Goal: Information Seeking & Learning: Learn about a topic

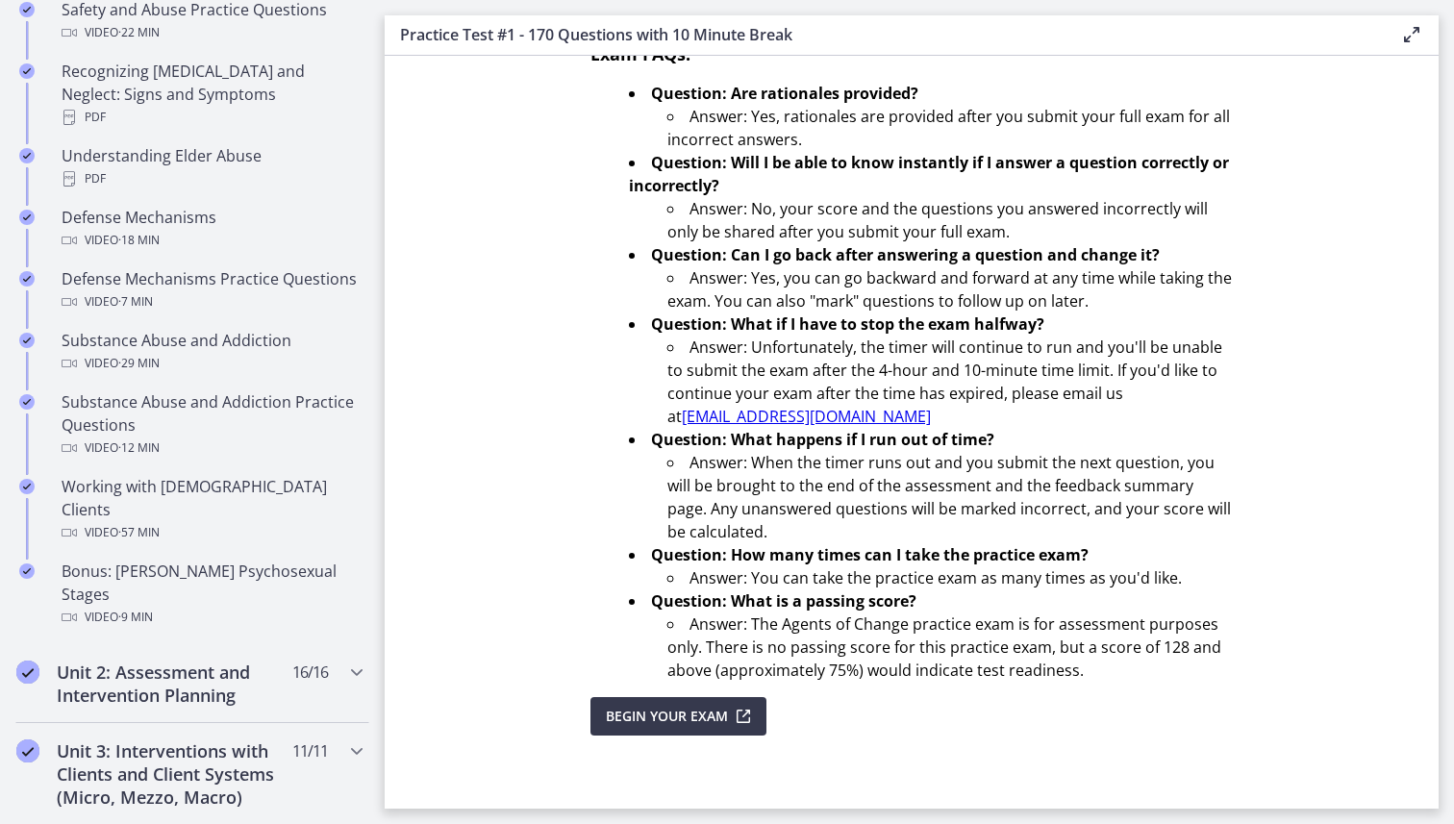
scroll to position [1010, 0]
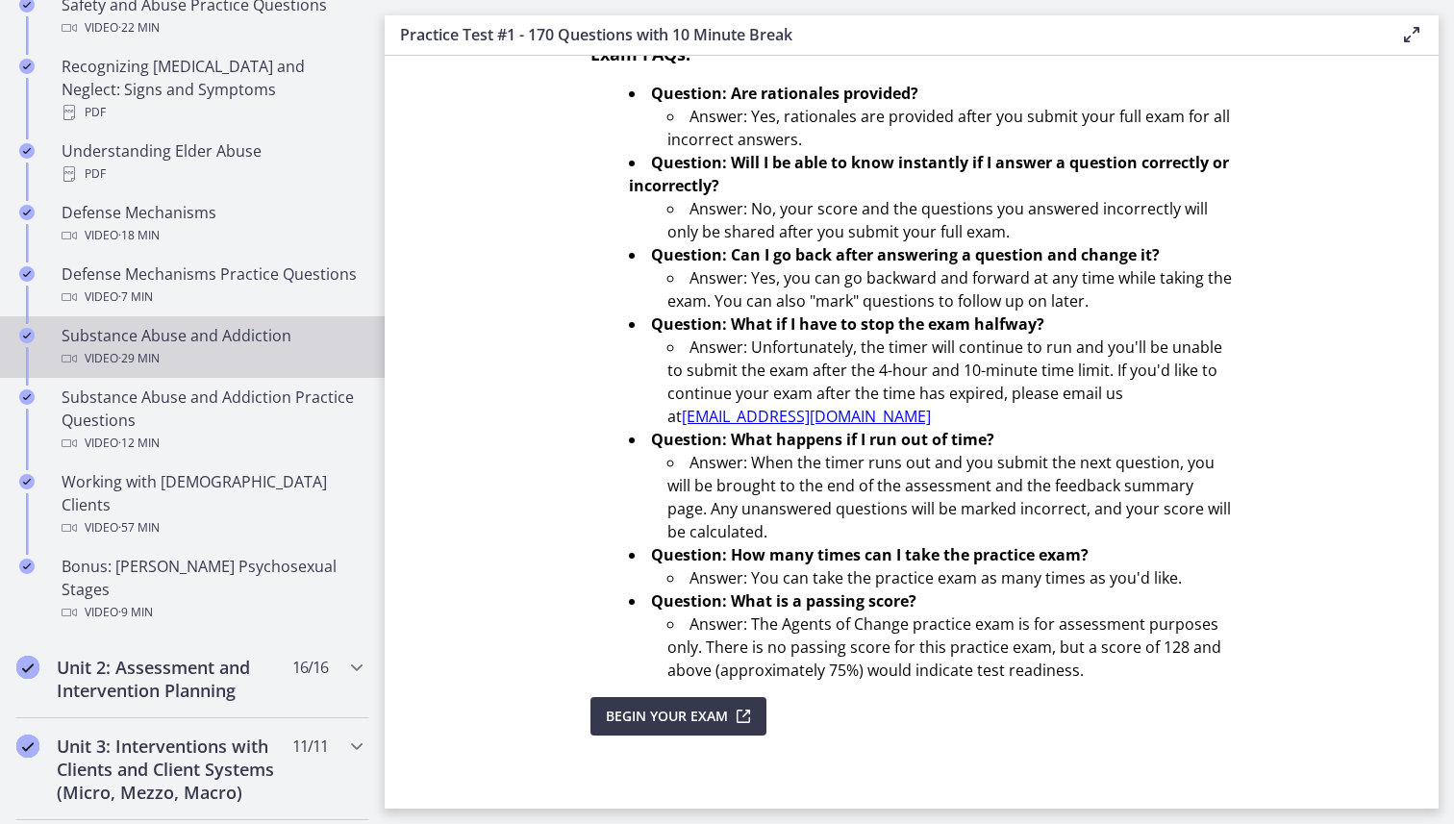
click at [215, 347] on div "Video · 29 min" at bounding box center [212, 358] width 300 height 23
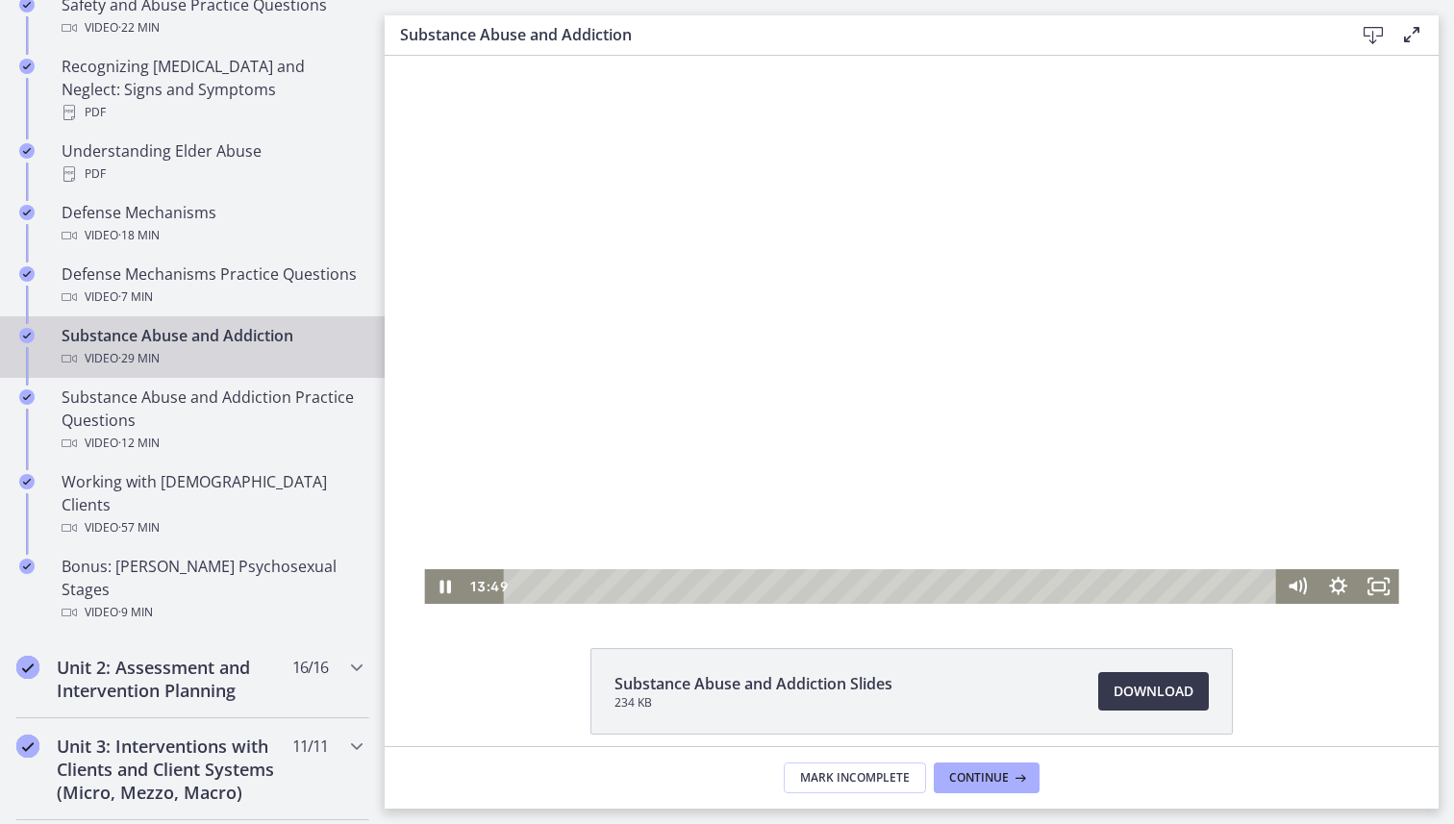
click at [969, 260] on div at bounding box center [911, 330] width 974 height 548
click at [1335, 589] on icon "Show settings menu" at bounding box center [1338, 586] width 22 height 22
click at [1371, 517] on span "2x" at bounding box center [1363, 517] width 51 height 35
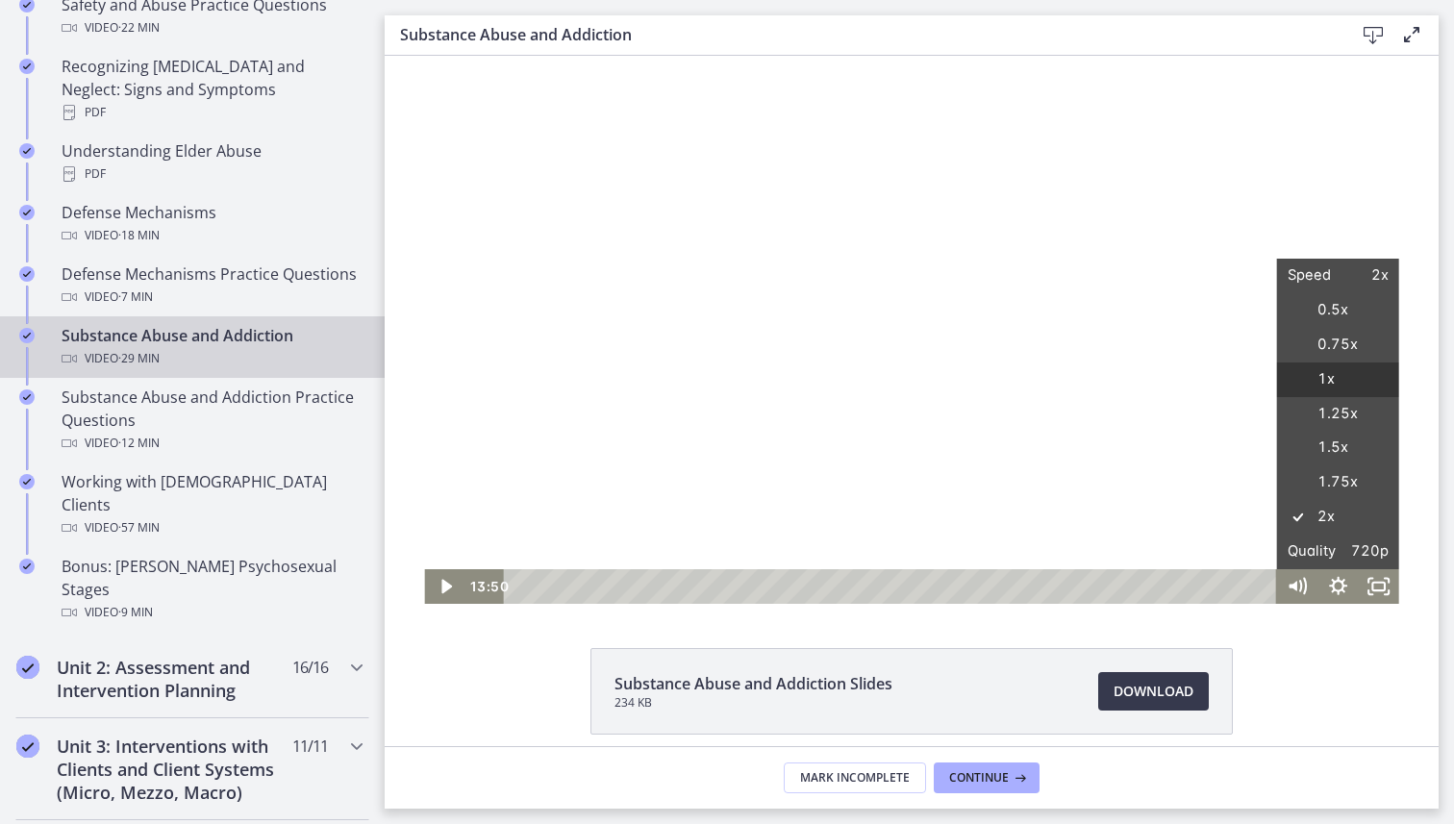
click at [1343, 386] on label "1x" at bounding box center [1338, 380] width 122 height 35
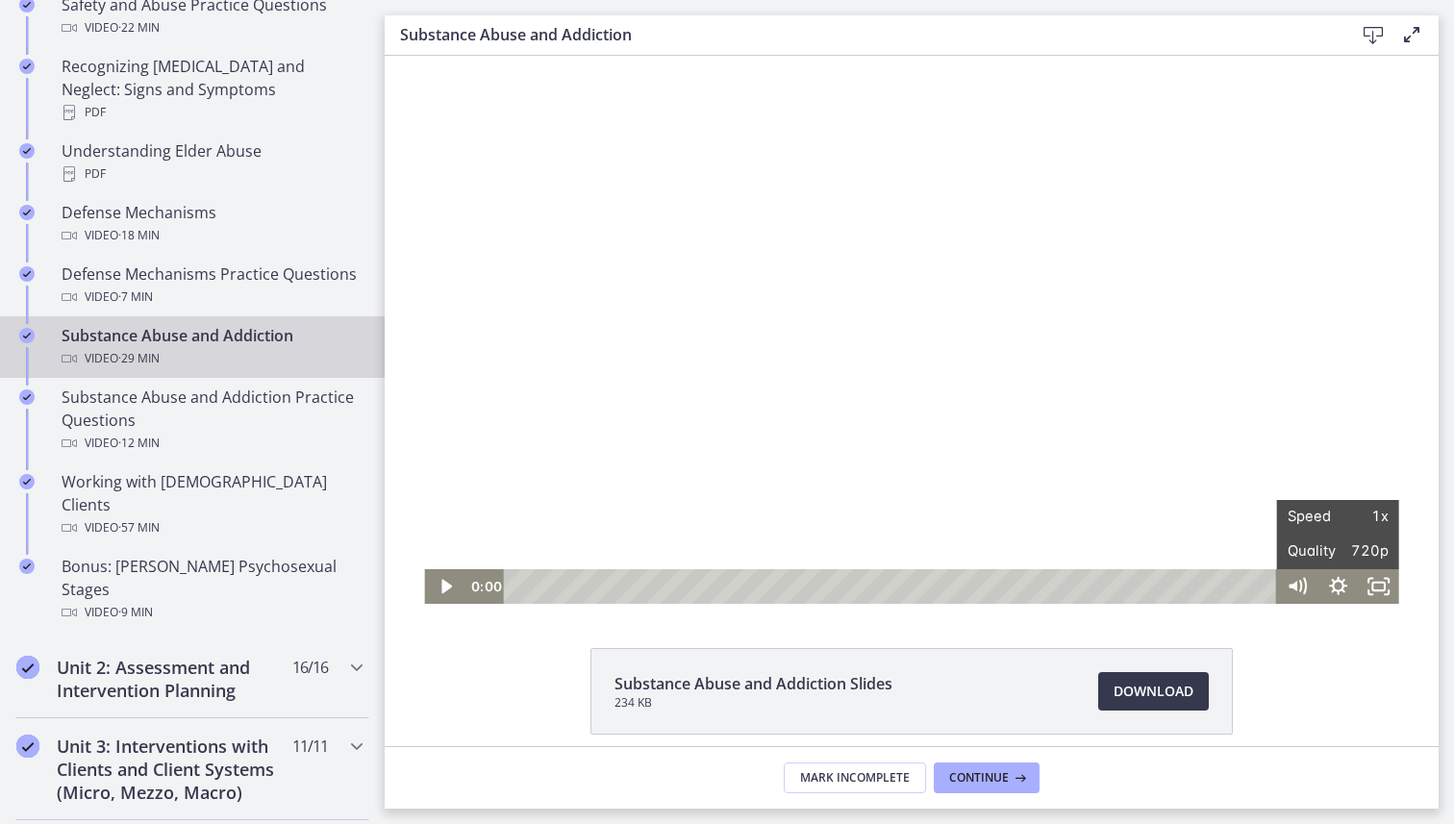
click at [396, 604] on html "Click for sound @keyframes VOLUME_SMALL_WAVE_FLASH { 0% { opacity: 0; } 33% { o…" at bounding box center [912, 330] width 1054 height 548
click at [448, 589] on icon "Play Video" at bounding box center [446, 586] width 40 height 35
click at [1379, 595] on icon "Fullscreen" at bounding box center [1378, 586] width 40 height 35
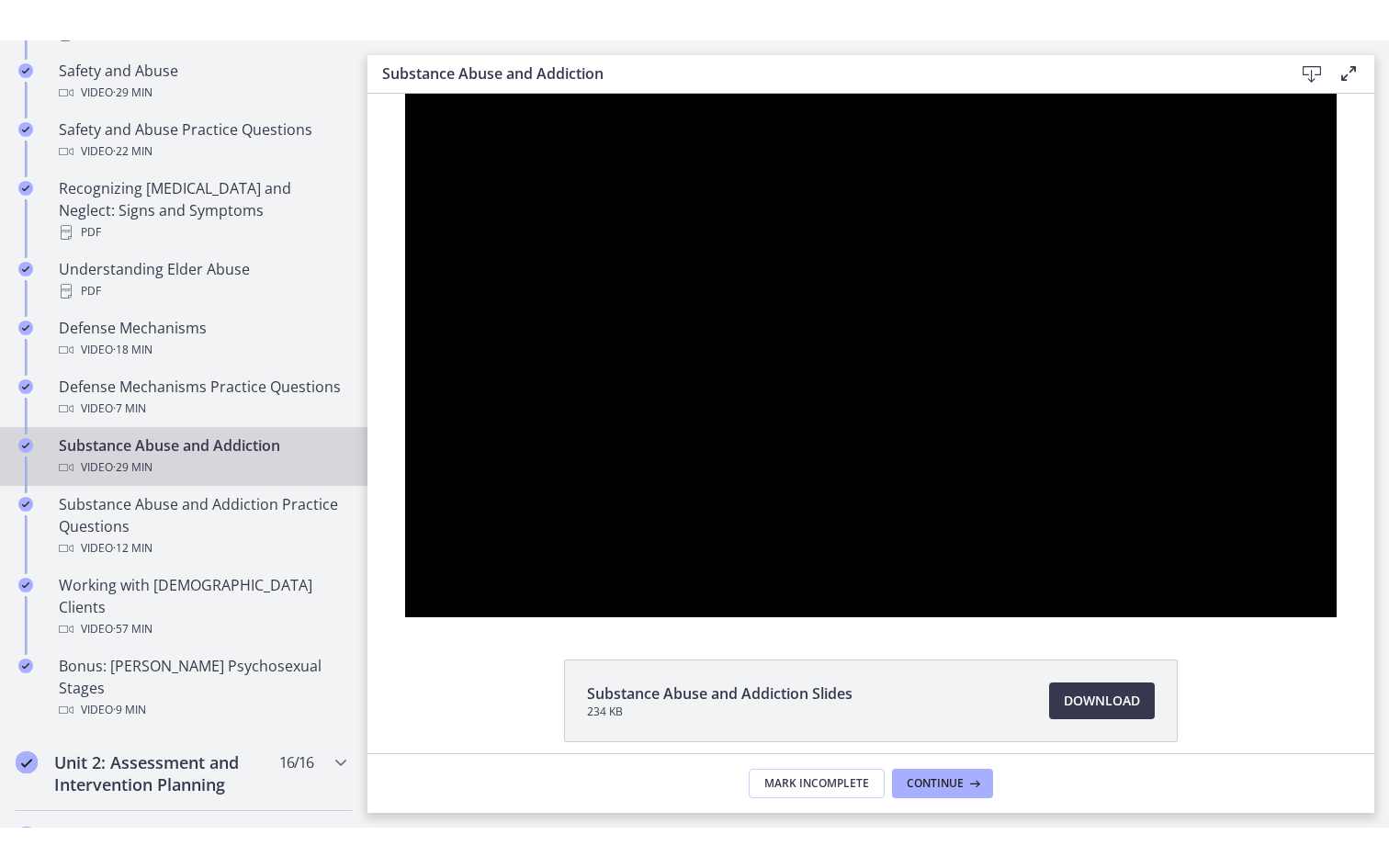
scroll to position [964, 0]
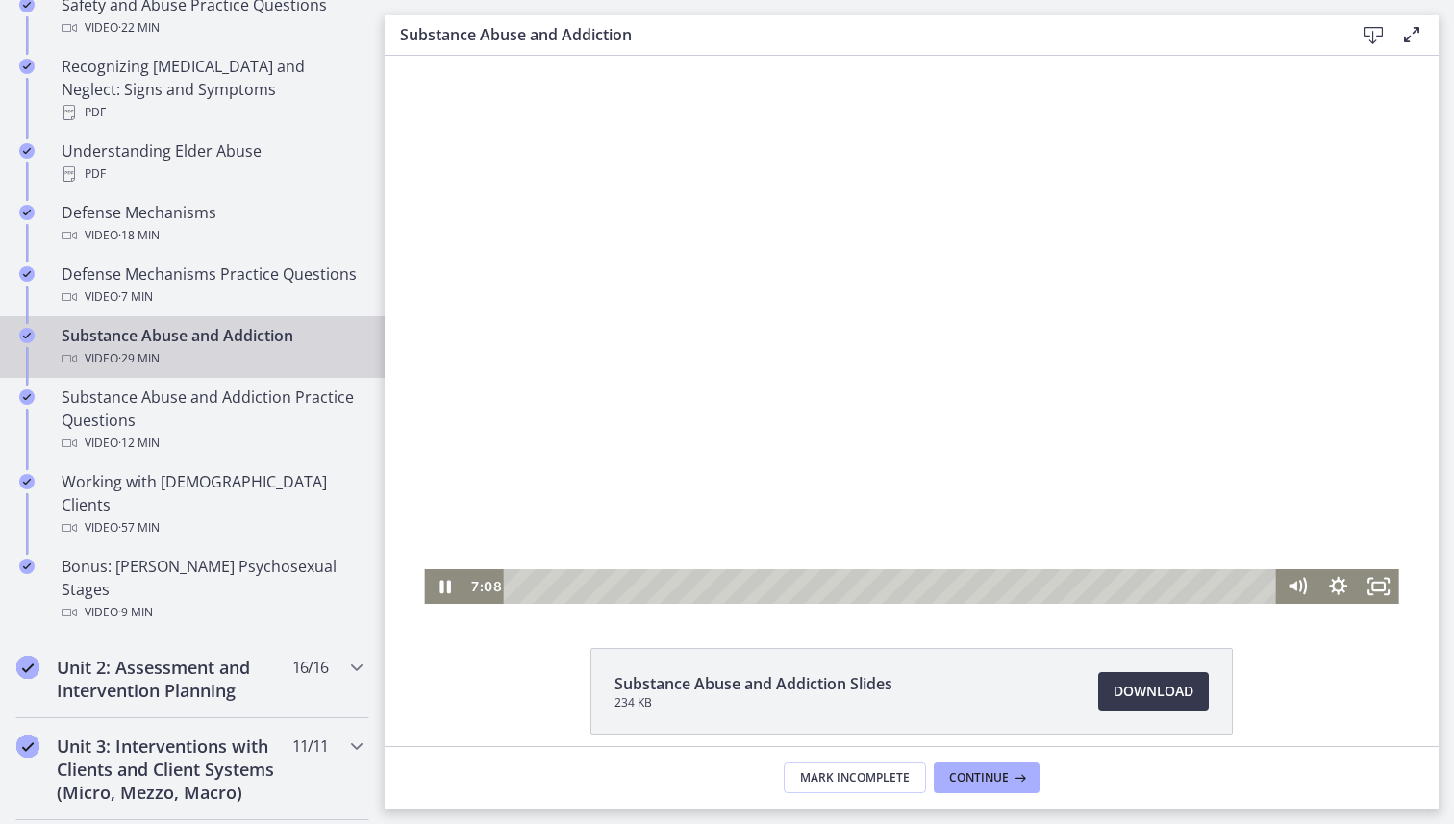
click at [956, 459] on div at bounding box center [911, 330] width 974 height 548
click at [1038, 358] on div at bounding box center [911, 330] width 974 height 548
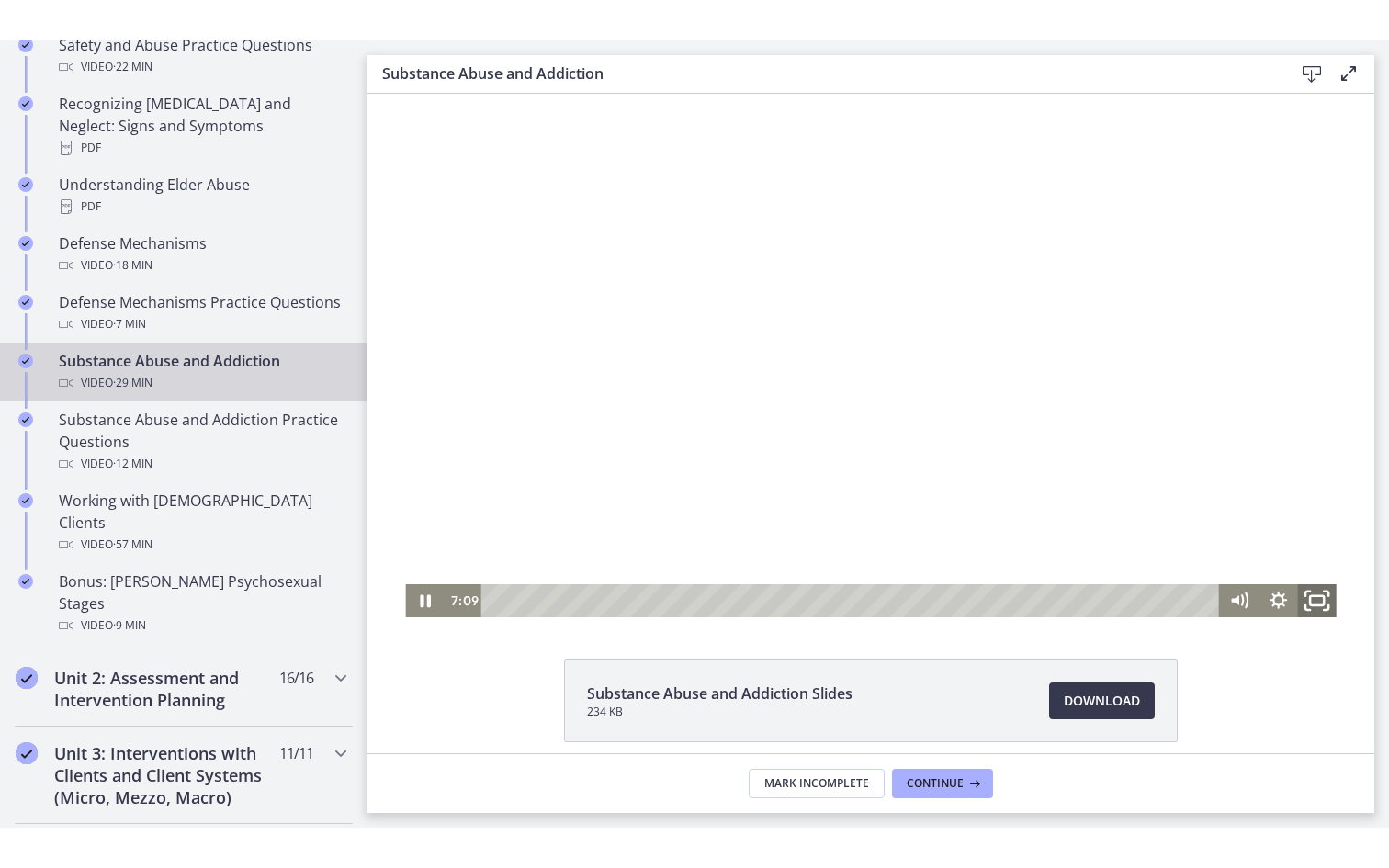
click at [1322, 604] on rect "Fullscreen" at bounding box center [1316, 601] width 13 height 10
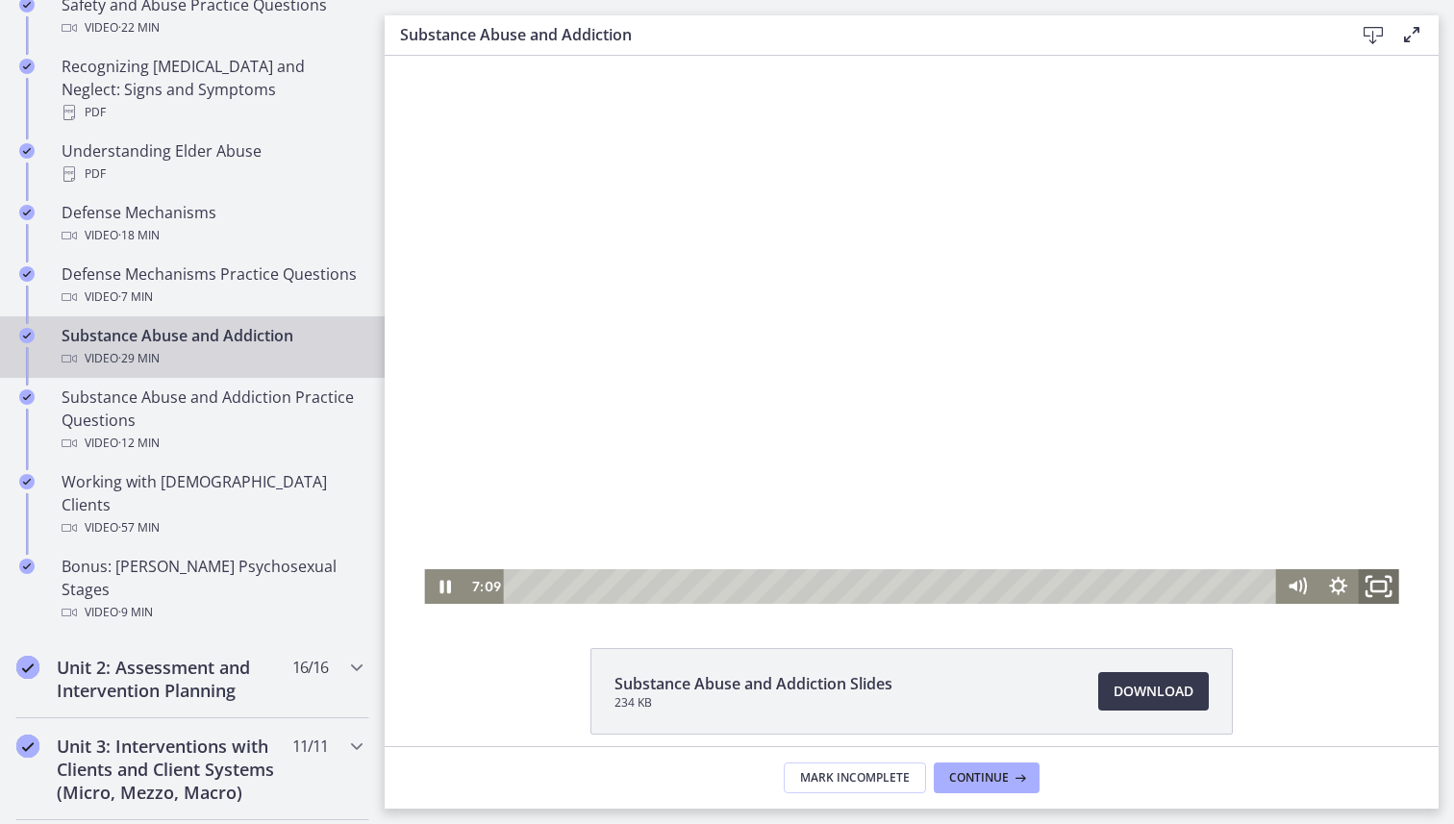
scroll to position [921, 0]
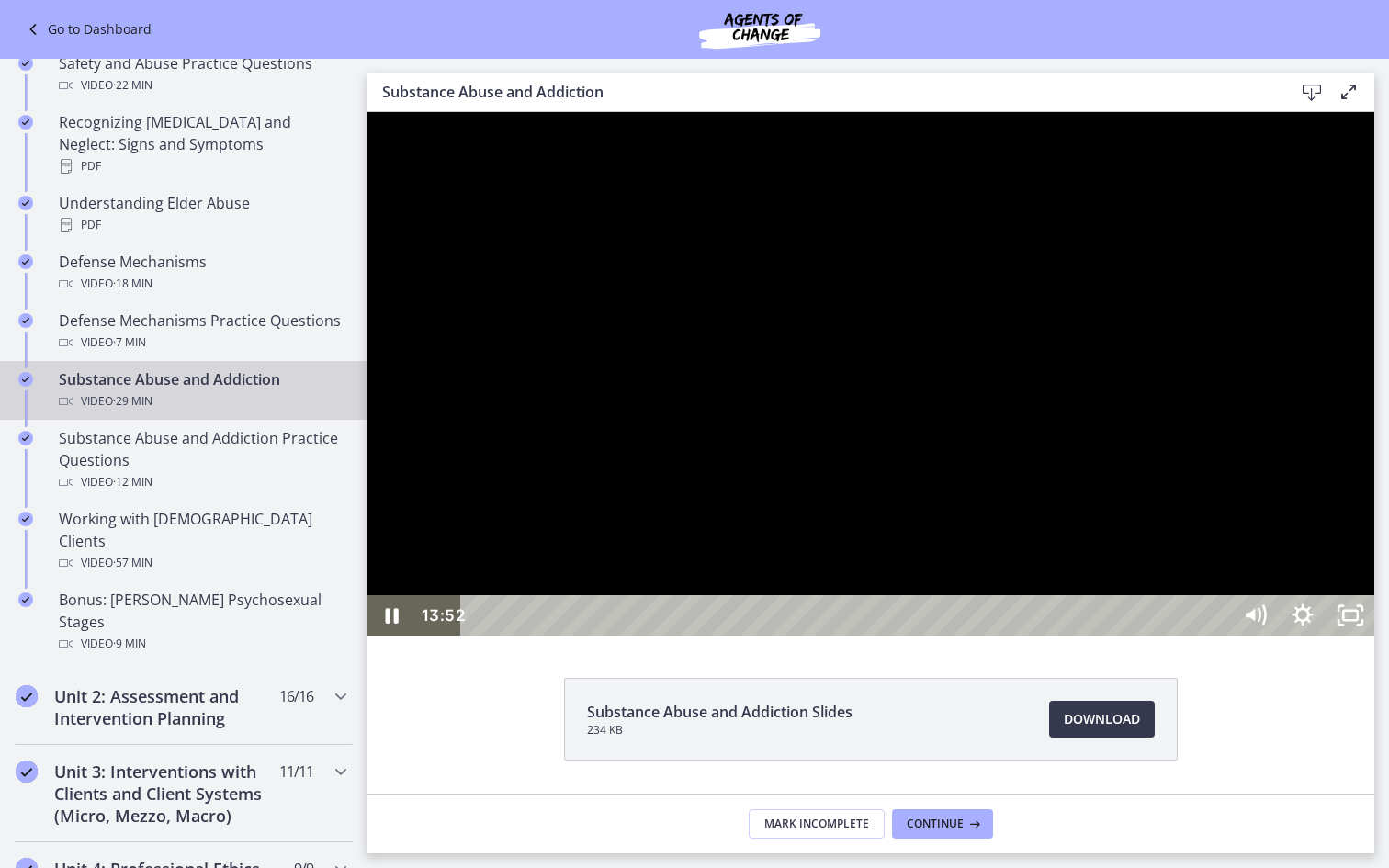
click at [1375, 635] on div at bounding box center [871, 373] width 1007 height 523
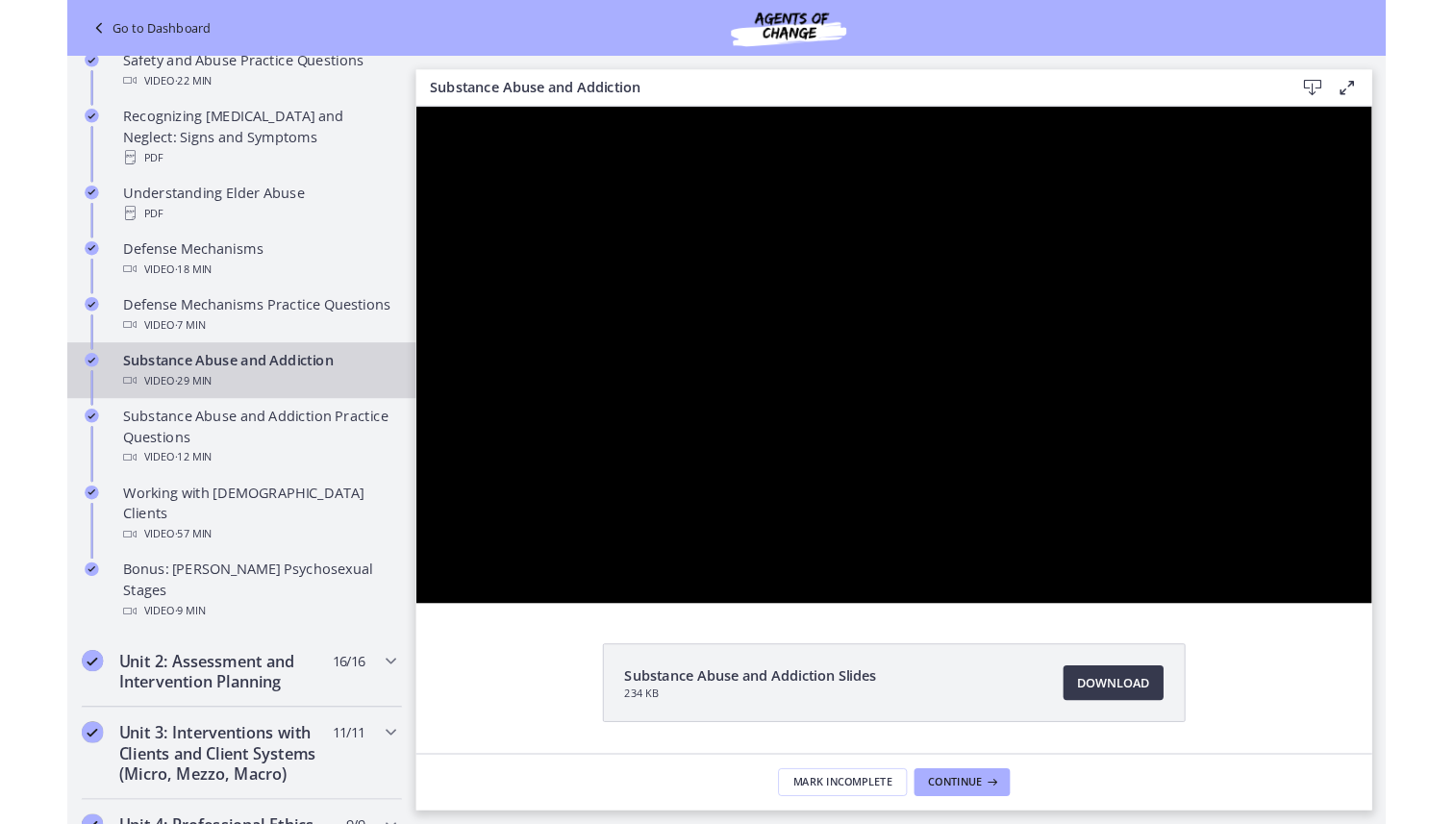
scroll to position [1010, 0]
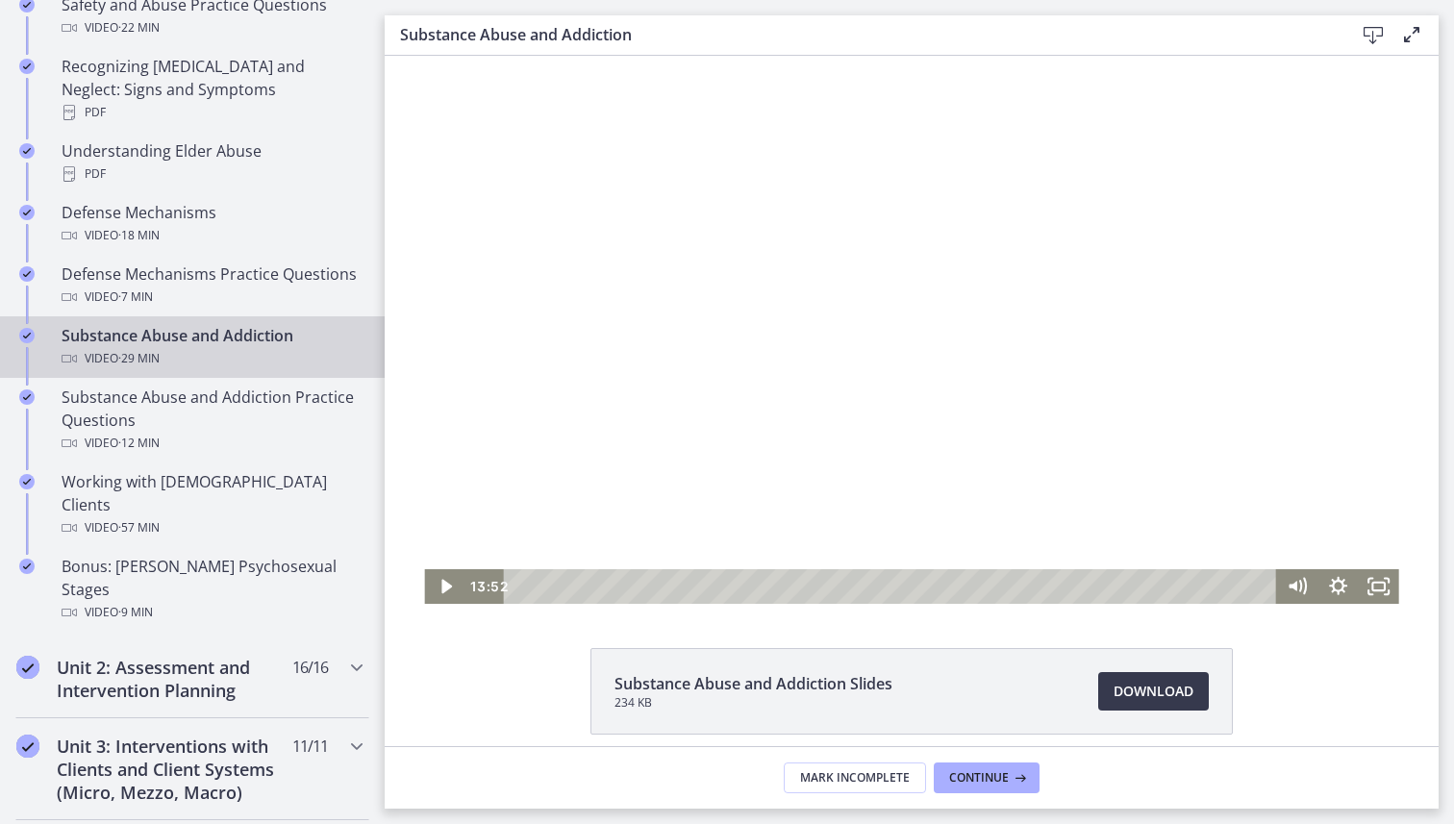
click at [786, 414] on div at bounding box center [911, 330] width 974 height 548
click at [969, 221] on div at bounding box center [911, 330] width 974 height 548
